Goal: Find specific page/section: Find specific page/section

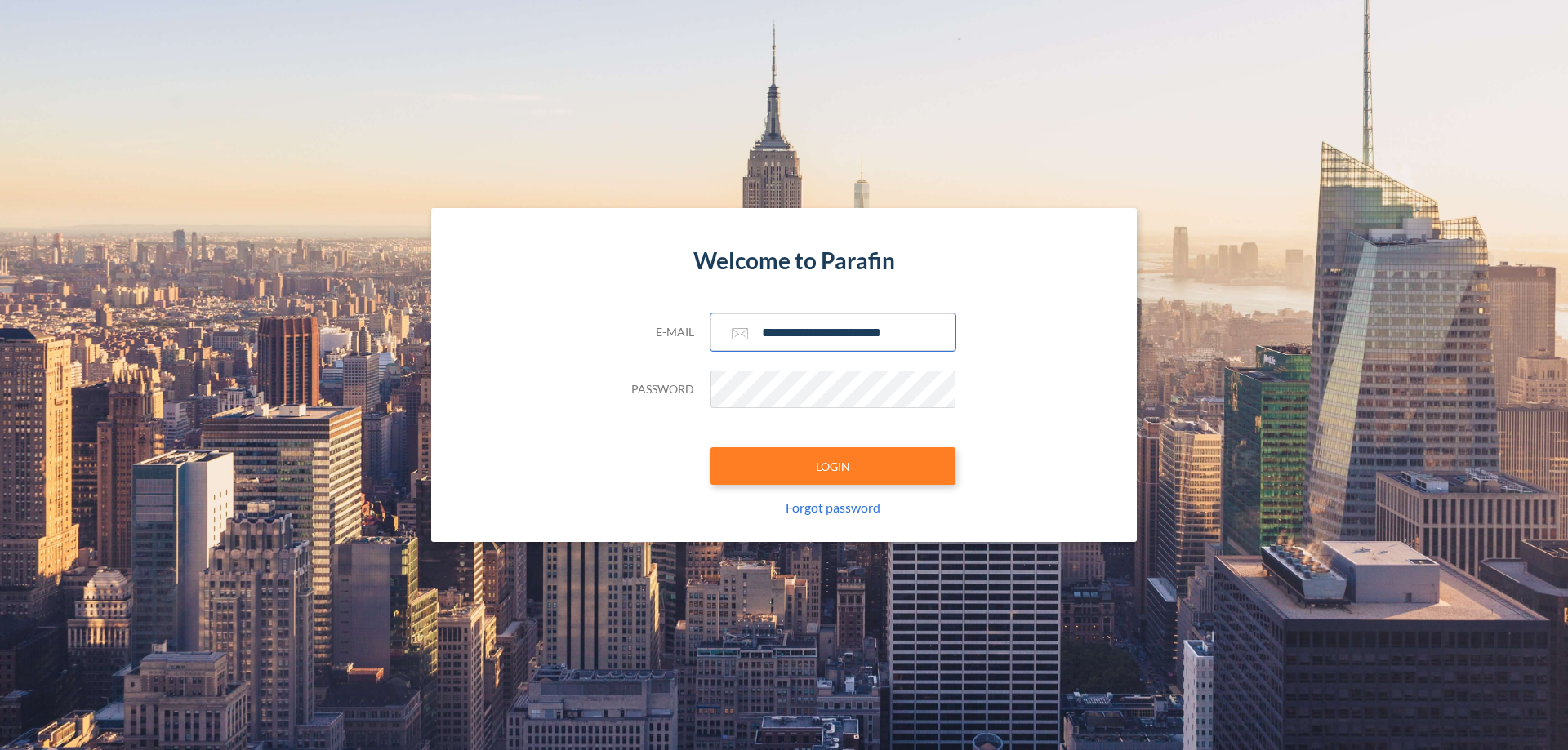
type input "**********"
click at [834, 467] on button "LOGIN" at bounding box center [833, 467] width 245 height 38
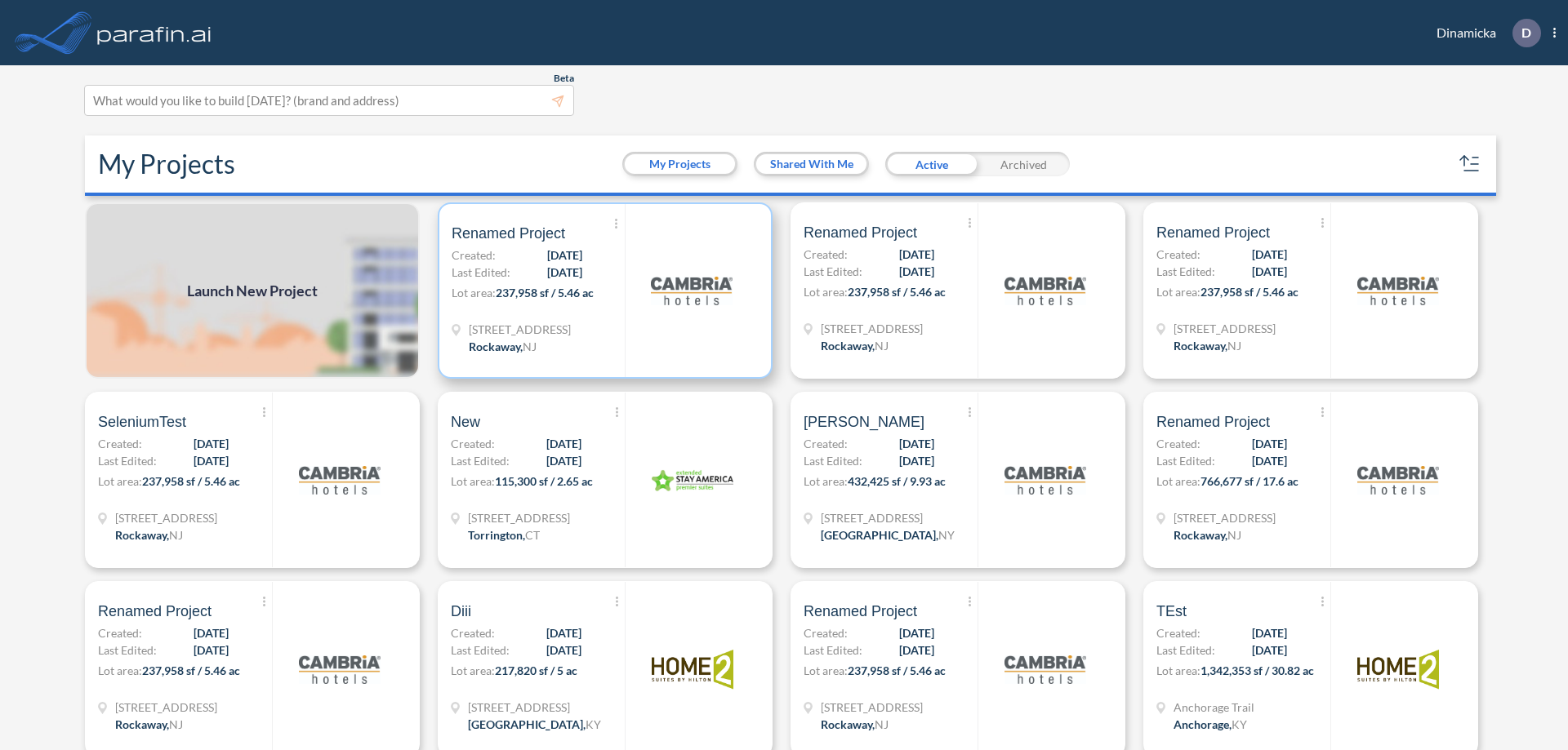
scroll to position [4, 0]
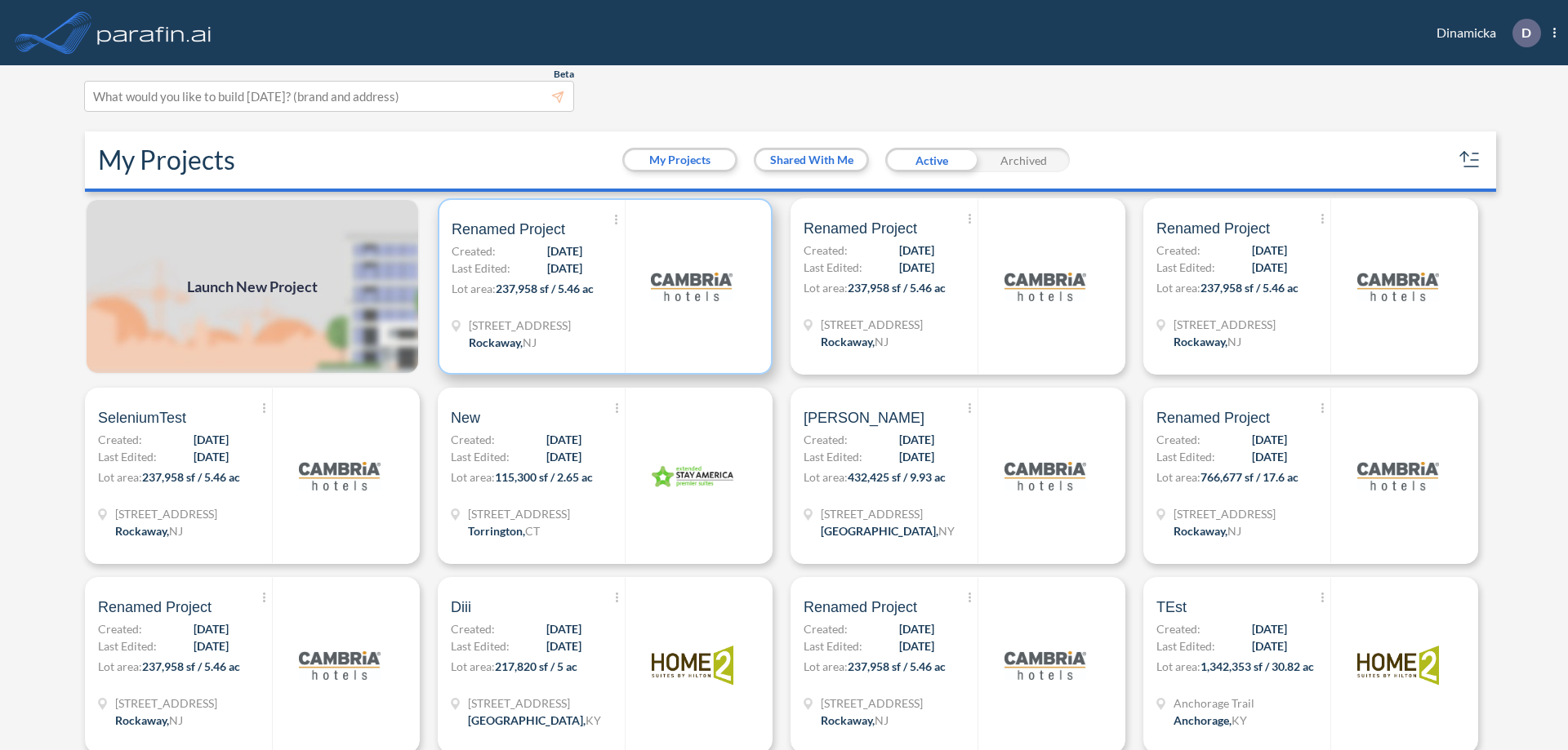
click at [602, 286] on p "Lot area: 237,958 sf / 5.46 ac" at bounding box center [538, 292] width 173 height 24
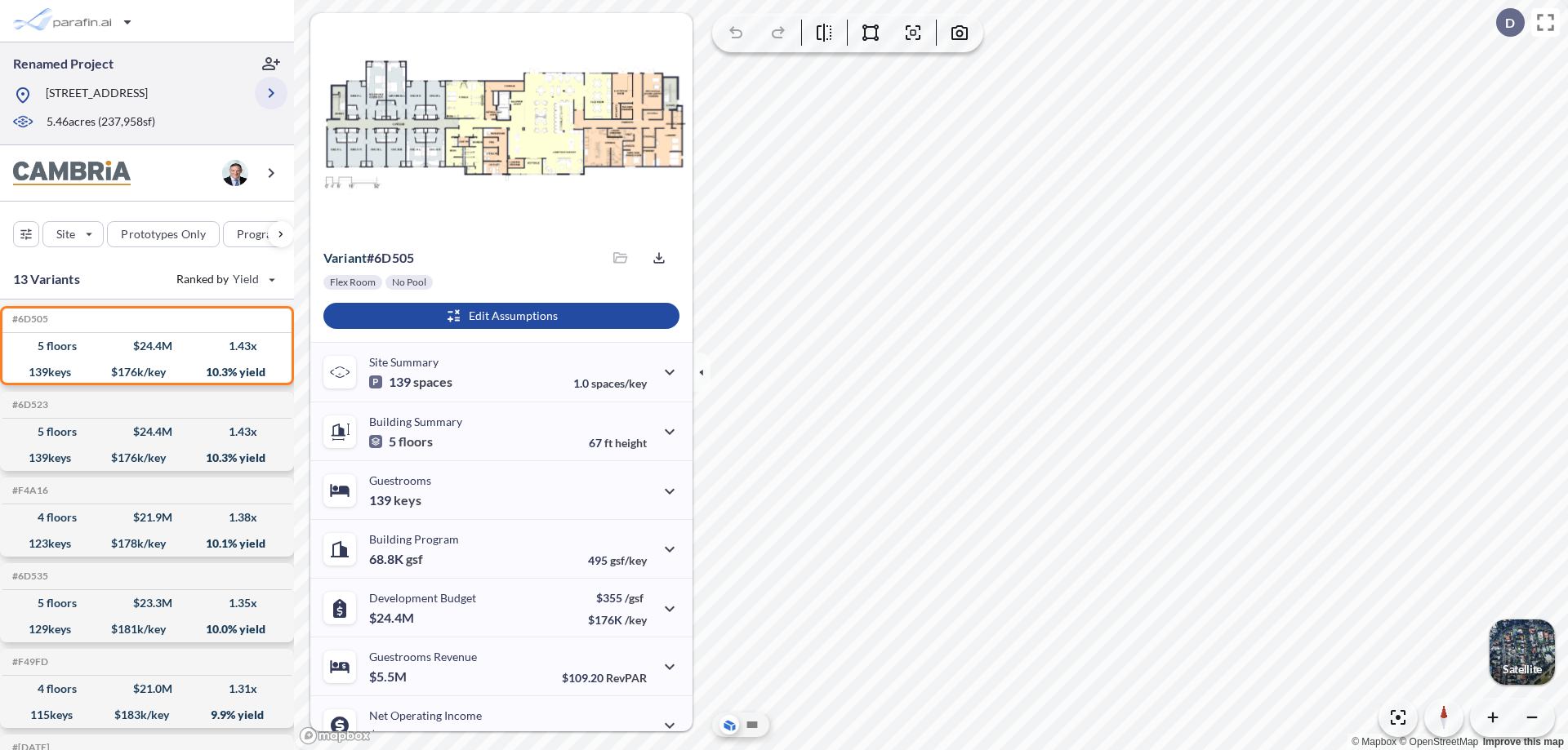
click at [272, 93] on icon "button" at bounding box center [272, 93] width 20 height 20
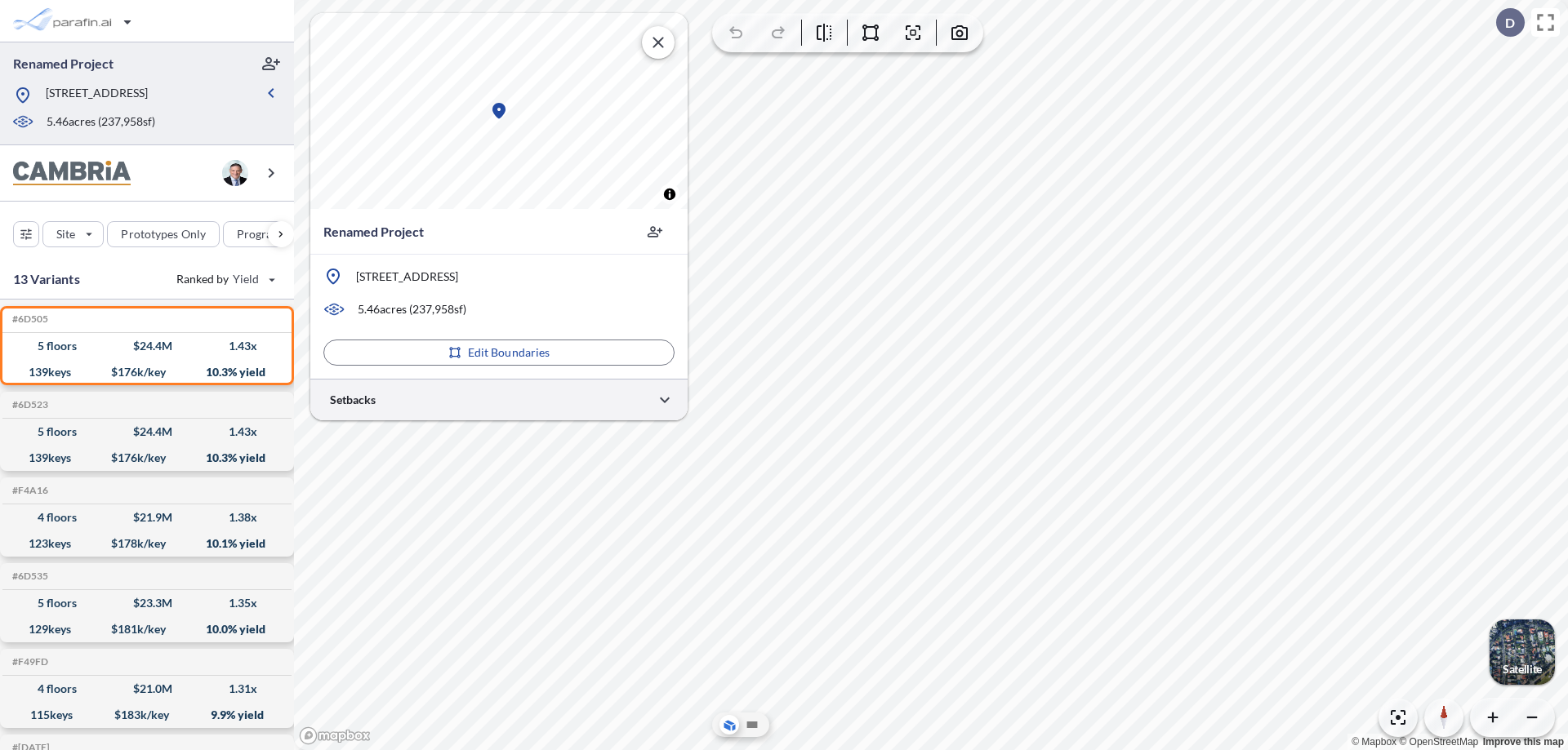
click at [500, 399] on div at bounding box center [499, 399] width 378 height 42
